Goal: Information Seeking & Learning: Learn about a topic

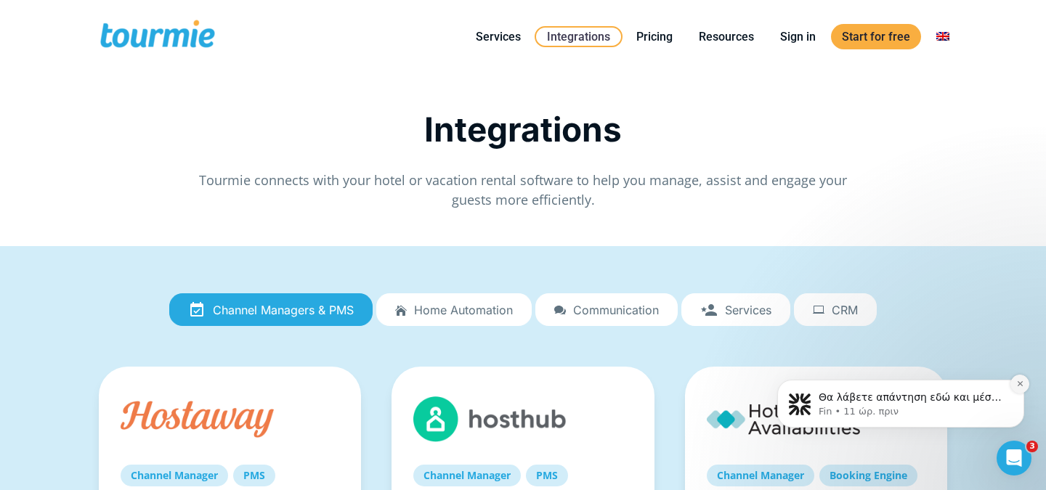
click at [1019, 385] on icon "Dismiss notification" at bounding box center [1020, 384] width 8 height 8
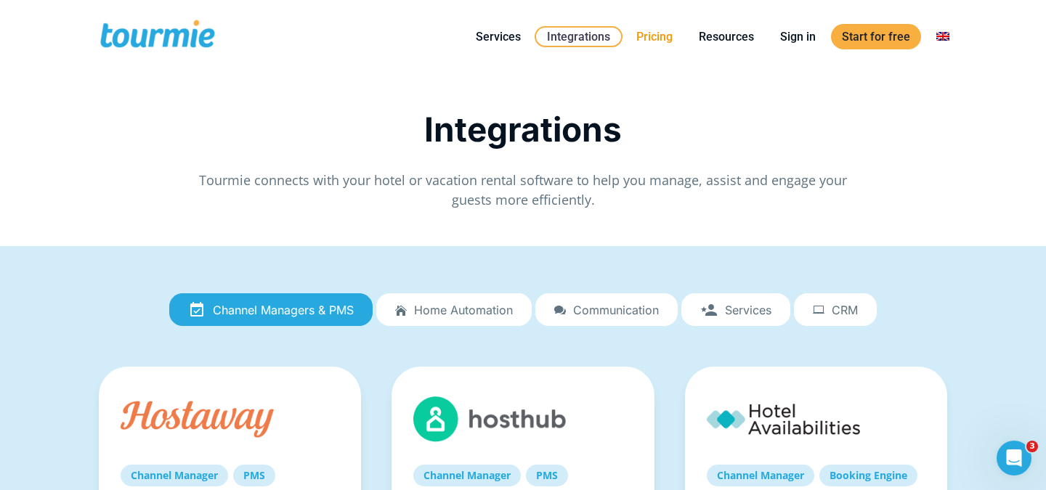
click at [664, 41] on link "Pricing" at bounding box center [654, 37] width 58 height 18
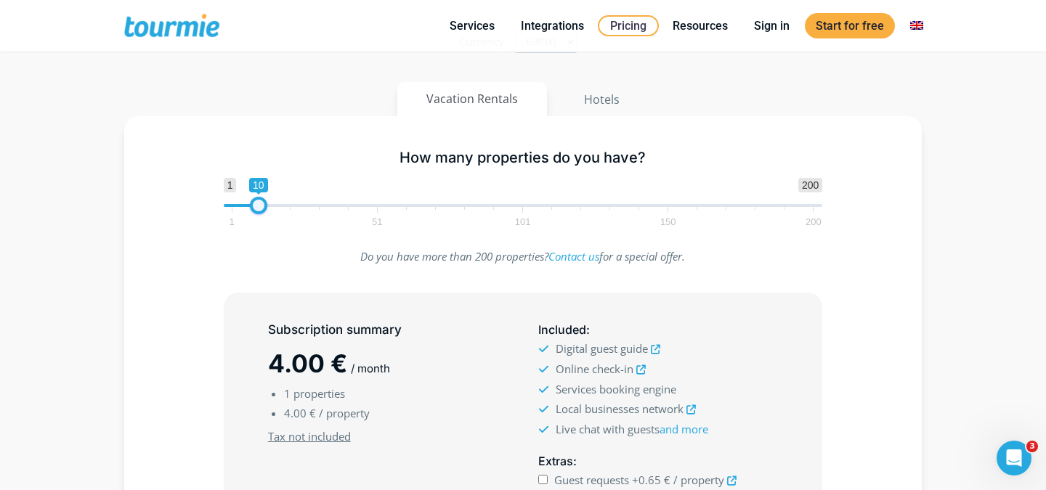
type input "9"
drag, startPoint x: 229, startPoint y: 203, endPoint x: 253, endPoint y: 208, distance: 24.5
click at [253, 208] on span at bounding box center [255, 205] width 17 height 17
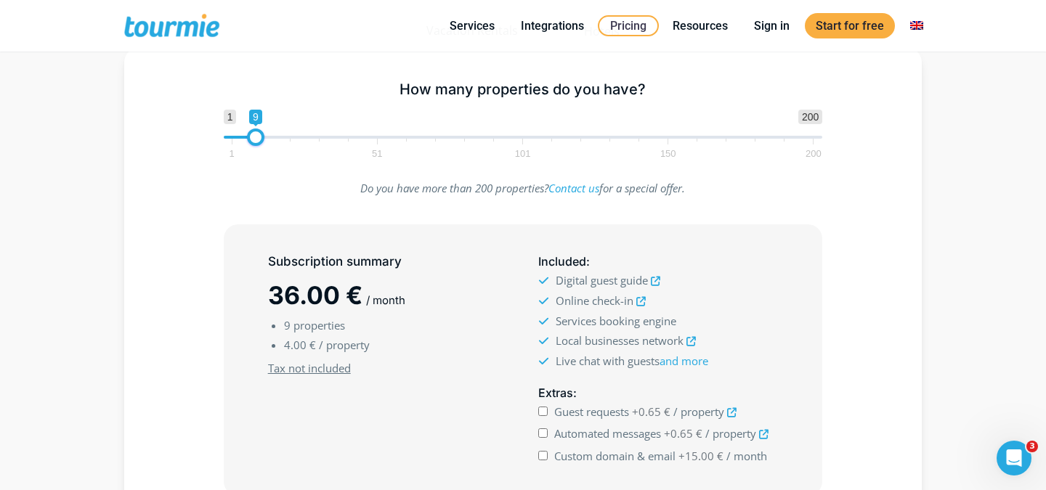
scroll to position [240, 0]
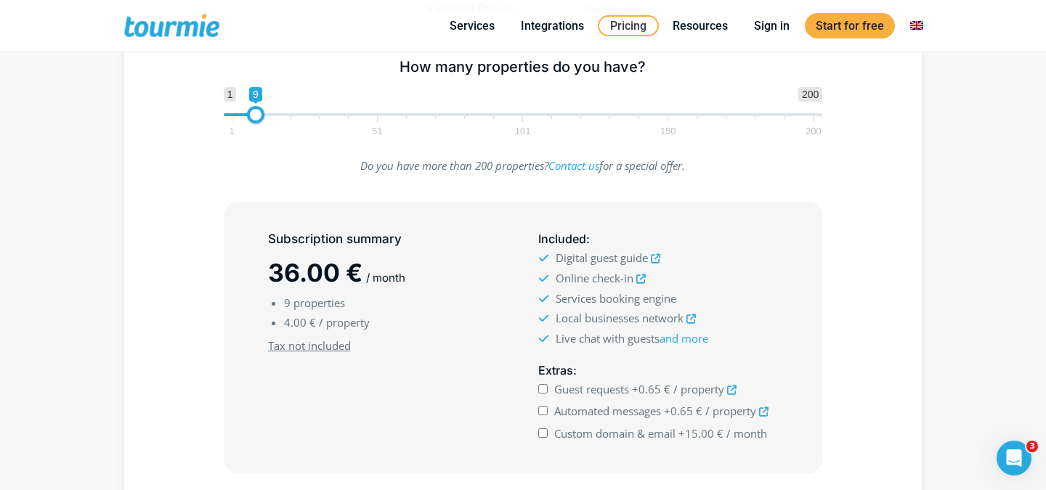
click at [538, 407] on input "Automated messages +0.65 € / property" at bounding box center [542, 410] width 9 height 9
click at [543, 412] on input "Automated messages +0.65 € / property" at bounding box center [542, 410] width 9 height 9
checkbox input "false"
type input "11"
click at [259, 113] on span at bounding box center [261, 114] width 17 height 17
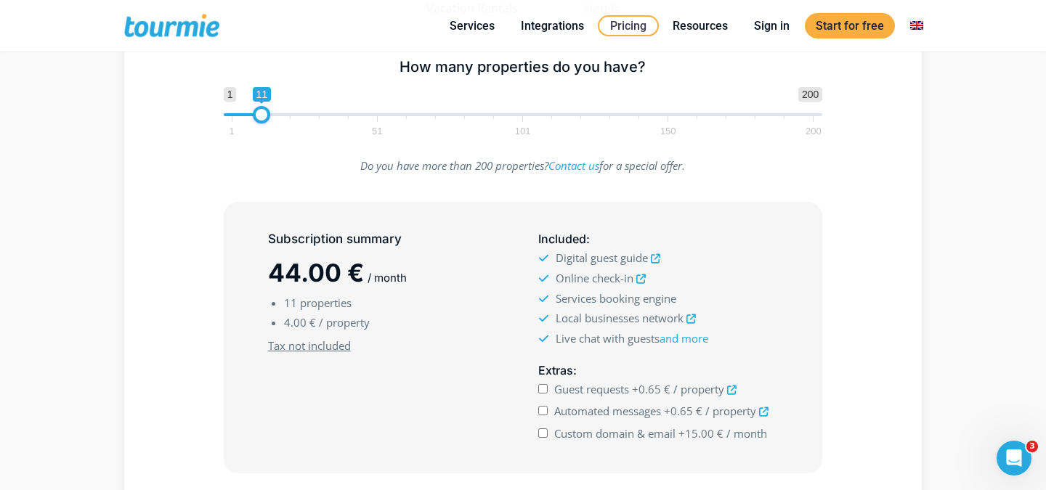
click at [542, 410] on input "Automated messages +0.65 € / property" at bounding box center [542, 410] width 9 height 9
checkbox input "false"
click at [1007, 461] on icon "Άνοιγμα Intercom Messenger" at bounding box center [1012, 456] width 24 height 24
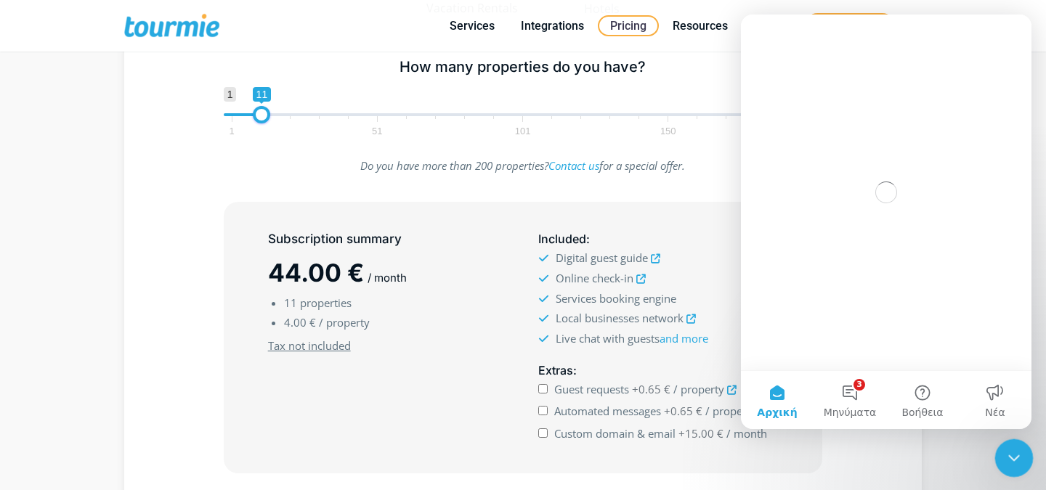
scroll to position [0, 0]
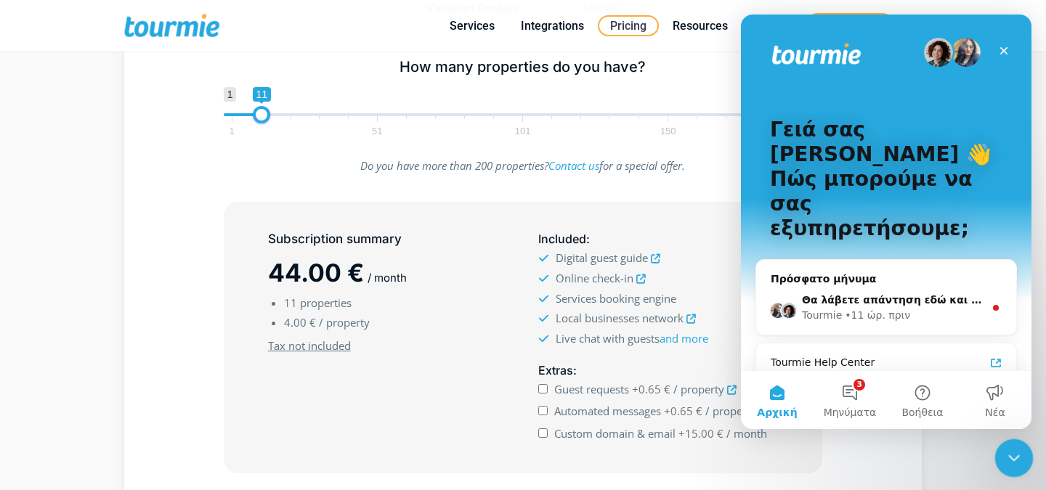
click at [1012, 454] on icon "Κλείσιμο Intercom Messenger" at bounding box center [1011, 455] width 17 height 17
